Goal: Check status: Check status

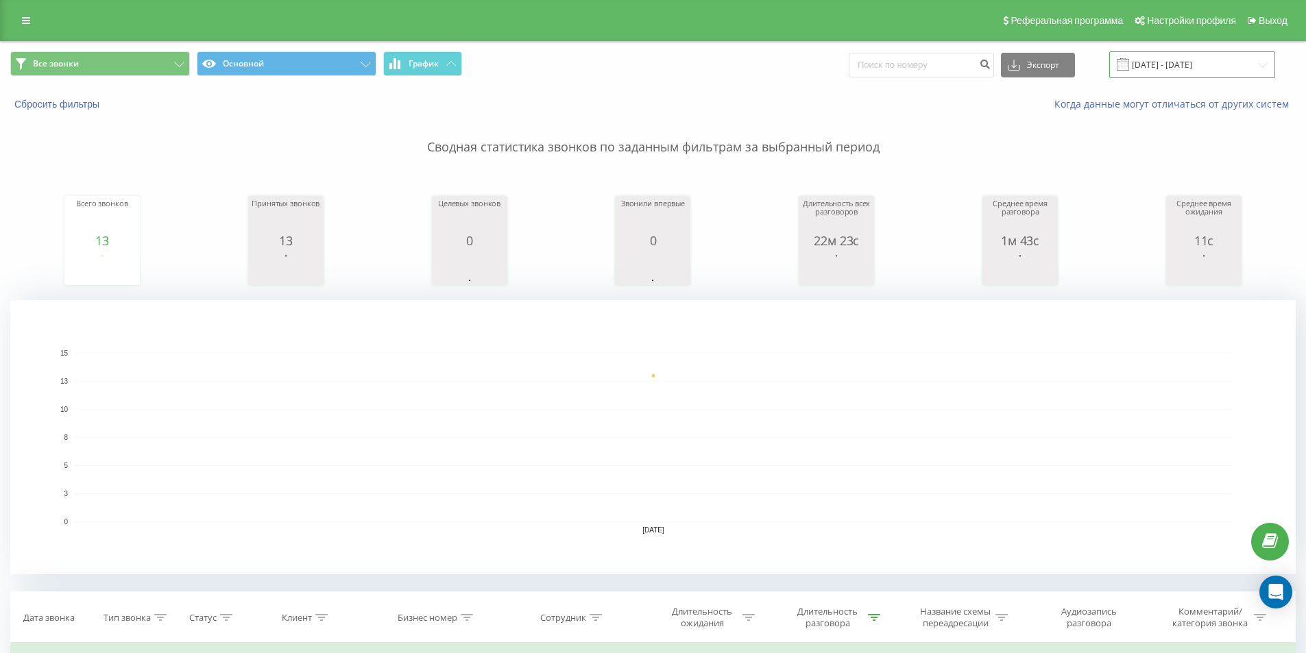
click at [1238, 71] on input "[DATE] - [DATE]" at bounding box center [1192, 64] width 166 height 27
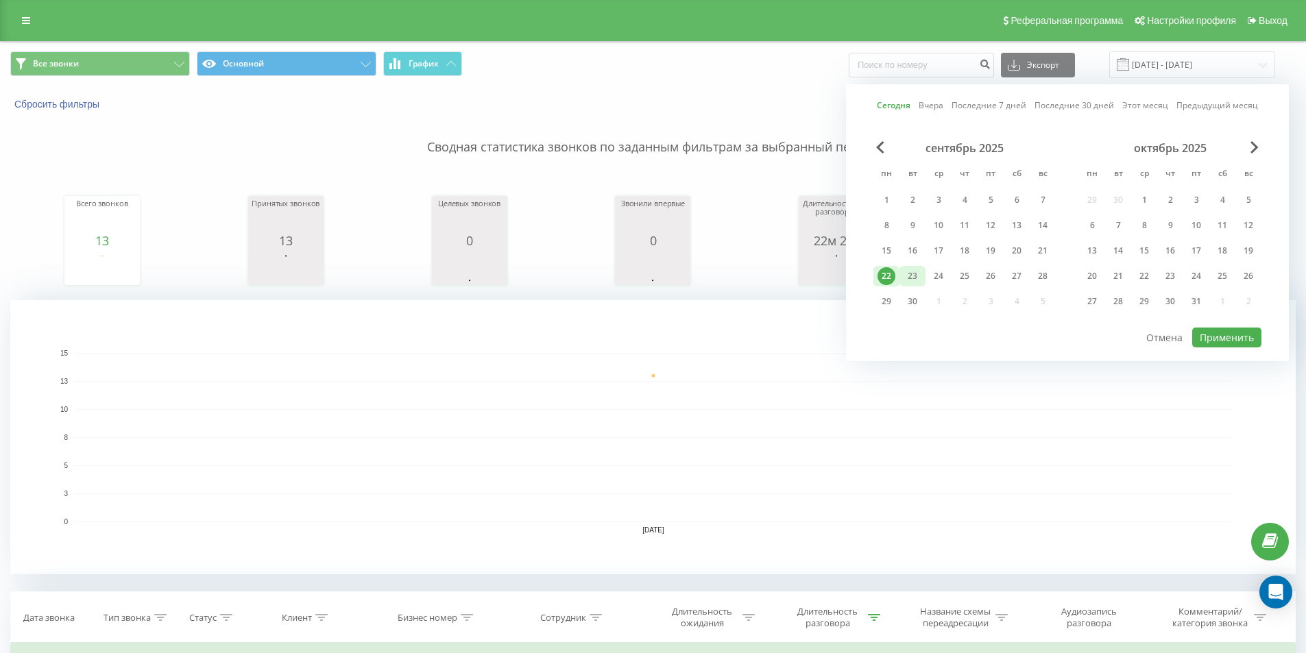
click at [921, 278] on div "23" at bounding box center [912, 276] width 18 height 18
click at [1220, 339] on button "Применить" at bounding box center [1226, 338] width 69 height 20
type input "[DATE] - [DATE]"
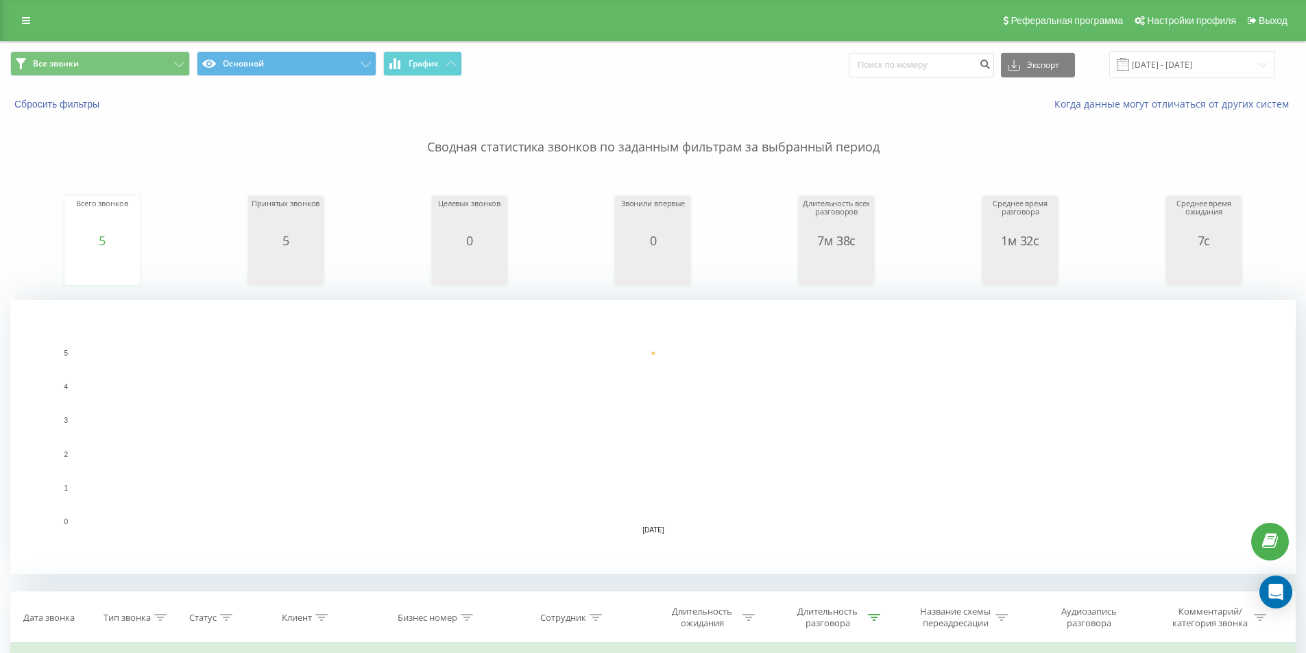
scroll to position [350, 0]
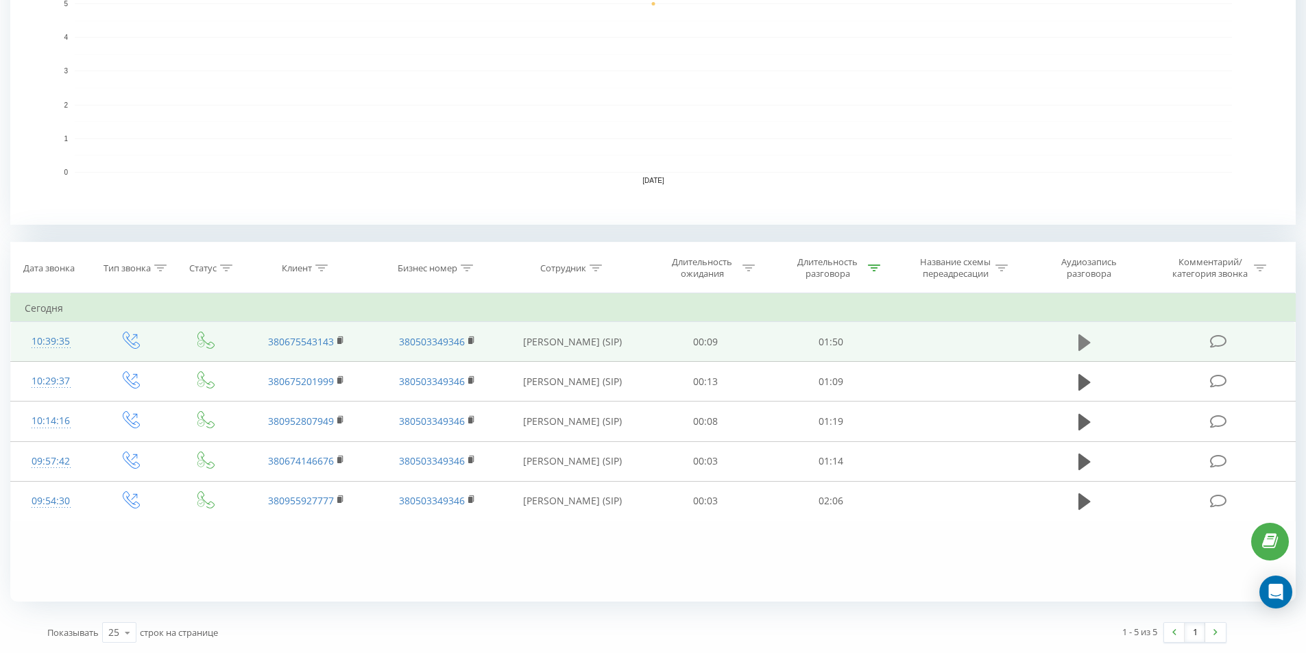
click at [1080, 337] on icon at bounding box center [1084, 342] width 12 height 16
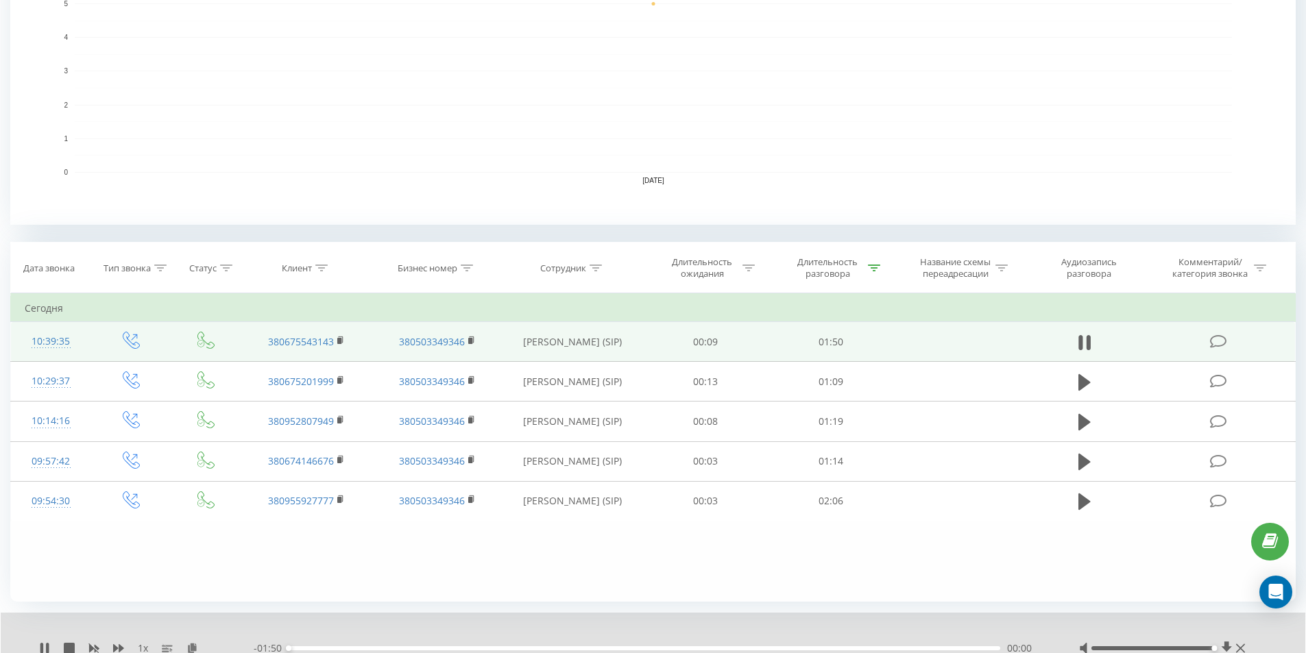
drag, startPoint x: 1154, startPoint y: 647, endPoint x: 1178, endPoint y: 651, distance: 23.7
click at [1279, 648] on div "1 x - 01:50 00:00 00:00" at bounding box center [653, 639] width 1305 height 53
drag, startPoint x: 341, startPoint y: 647, endPoint x: 437, endPoint y: 648, distance: 96.7
click at [437, 648] on div "00:23" at bounding box center [437, 648] width 5 height 5
drag, startPoint x: 43, startPoint y: 646, endPoint x: 5, endPoint y: 581, distance: 75.0
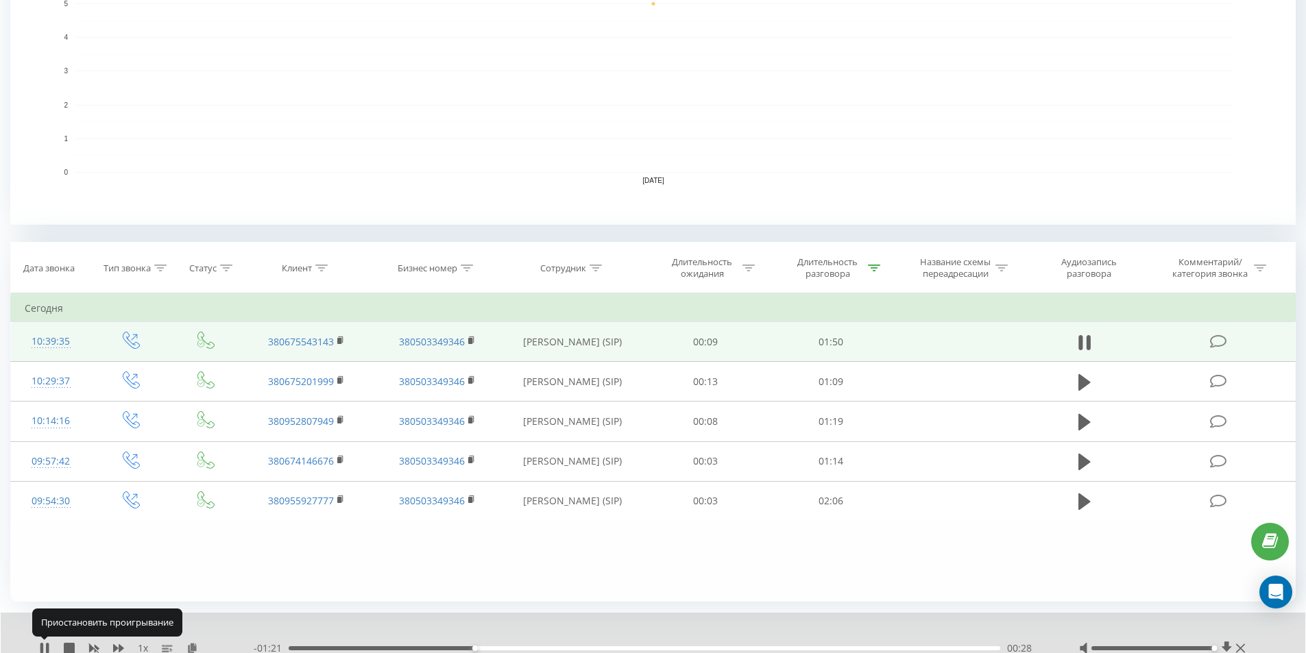
click at [5, 581] on div "Все звонки Основной График Экспорт .csv .xls .xlsx [DATE] - [DATE] Сбросить фил…" at bounding box center [653, 199] width 1306 height 1015
drag, startPoint x: 483, startPoint y: 649, endPoint x: 461, endPoint y: 648, distance: 21.9
click at [467, 648] on div "00:28" at bounding box center [469, 648] width 5 height 5
click at [40, 648] on icon at bounding box center [41, 648] width 3 height 11
click at [45, 649] on icon at bounding box center [44, 648] width 8 height 11
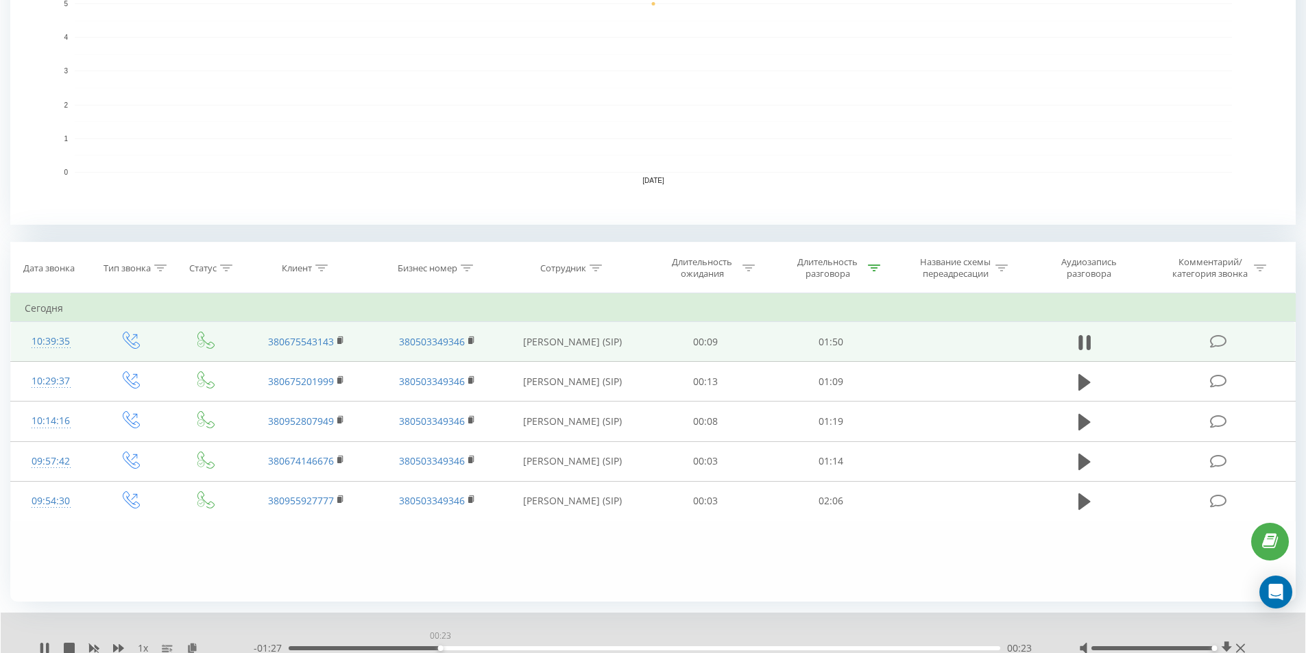
drag, startPoint x: 472, startPoint y: 647, endPoint x: 440, endPoint y: 648, distance: 31.6
click at [440, 648] on div "00:23" at bounding box center [645, 648] width 712 height 4
click at [45, 645] on icon at bounding box center [44, 648] width 11 height 11
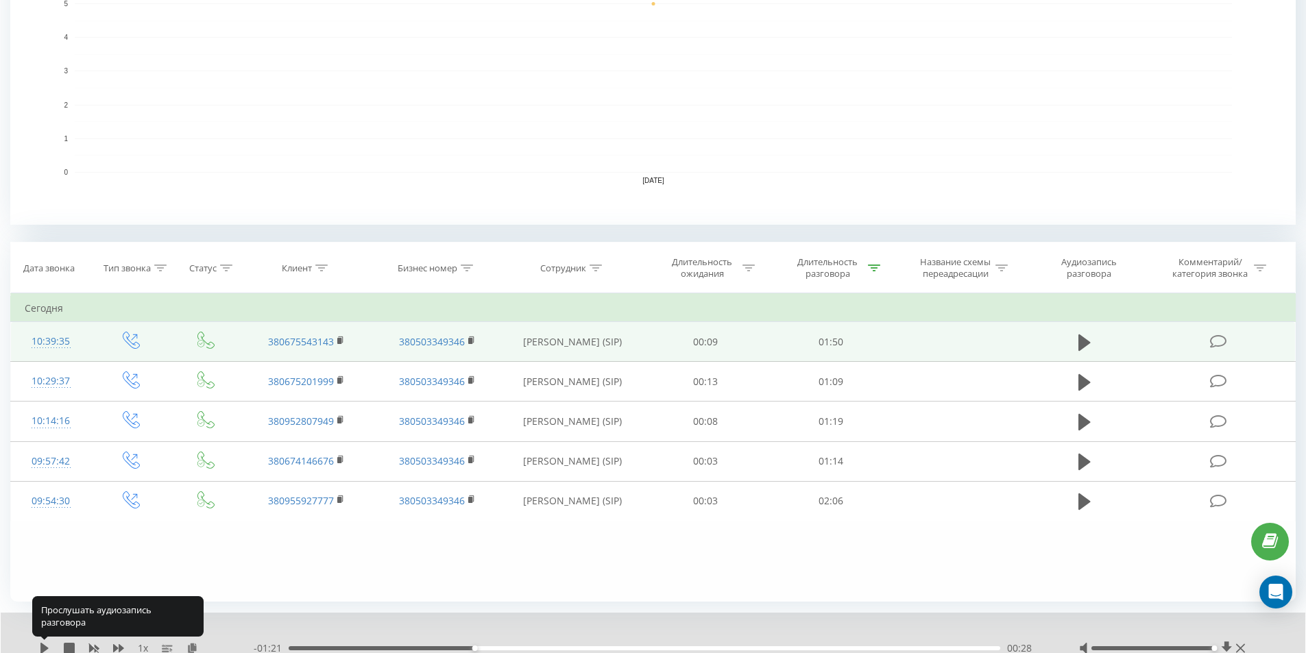
click at [45, 645] on icon at bounding box center [44, 648] width 11 height 11
click at [40, 642] on div "1 x" at bounding box center [146, 649] width 215 height 14
click at [44, 644] on icon at bounding box center [44, 648] width 11 height 11
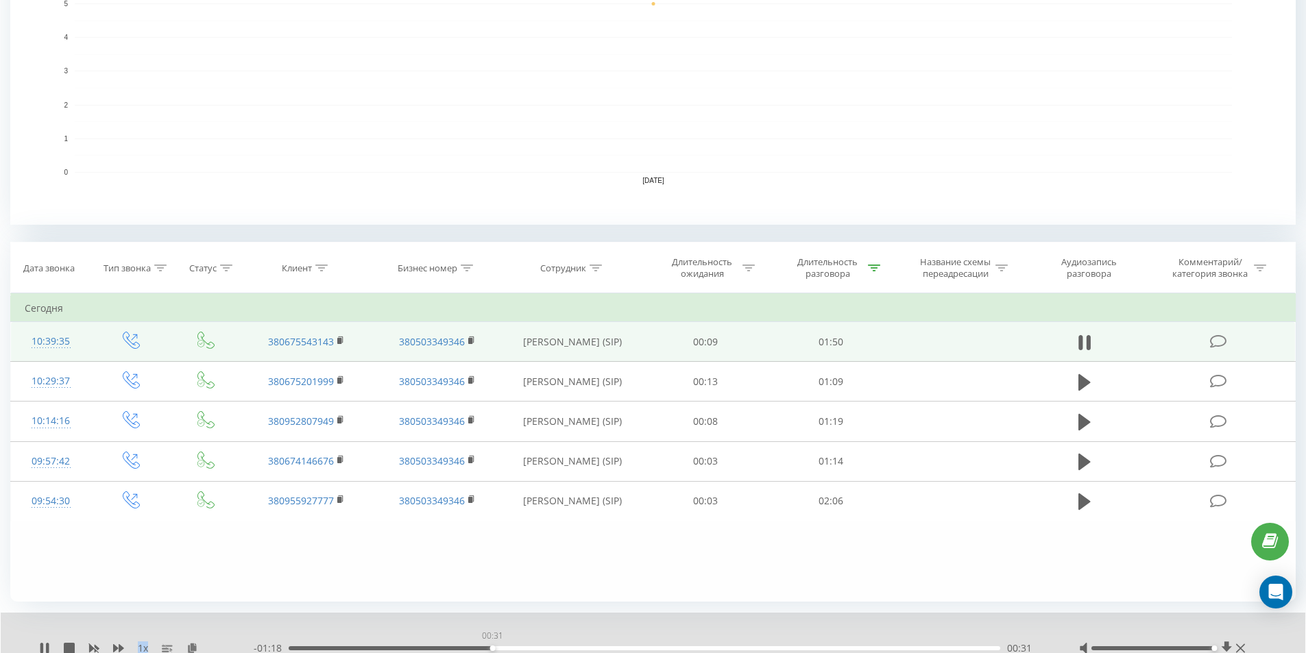
drag, startPoint x: 502, startPoint y: 646, endPoint x: 480, endPoint y: 648, distance: 22.0
click at [490, 648] on div "00:31" at bounding box center [492, 648] width 5 height 5
drag, startPoint x: 491, startPoint y: 646, endPoint x: 460, endPoint y: 647, distance: 30.9
click at [464, 647] on div "00:27" at bounding box center [466, 648] width 5 height 5
click at [44, 646] on icon at bounding box center [44, 648] width 11 height 11
